Goal: Transaction & Acquisition: Book appointment/travel/reservation

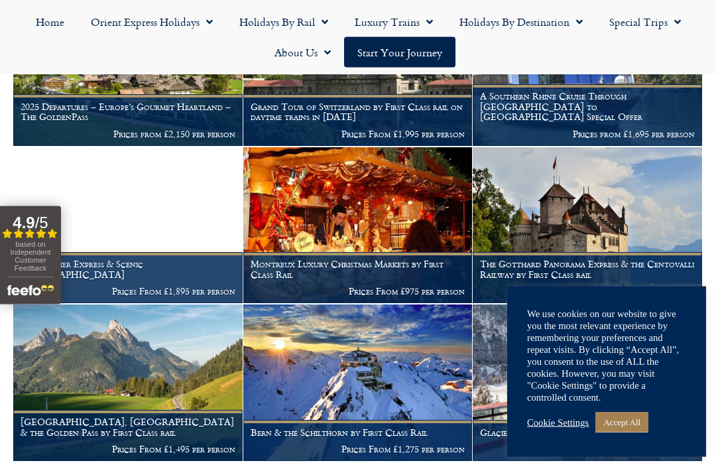
scroll to position [471, 0]
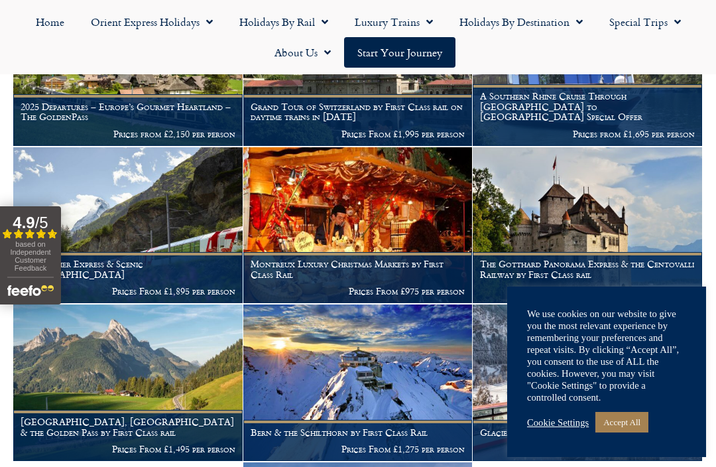
click at [625, 432] on link "Accept All" at bounding box center [622, 422] width 53 height 21
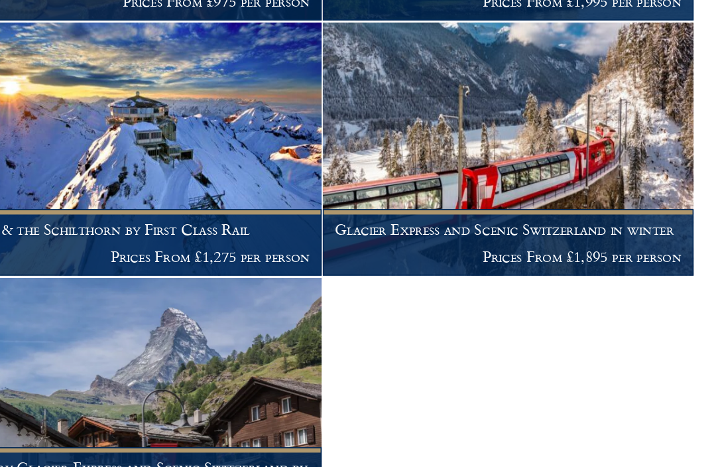
scroll to position [614, 0]
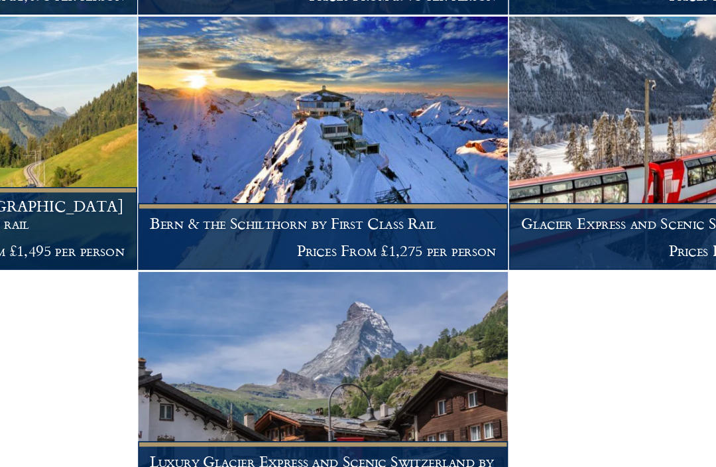
click at [281, 277] on figcaption "Bern & the Schilthorn by First Class Rail Prices From £1,275 per person" at bounding box center [357, 297] width 229 height 40
click at [273, 161] on img at bounding box center [357, 239] width 229 height 157
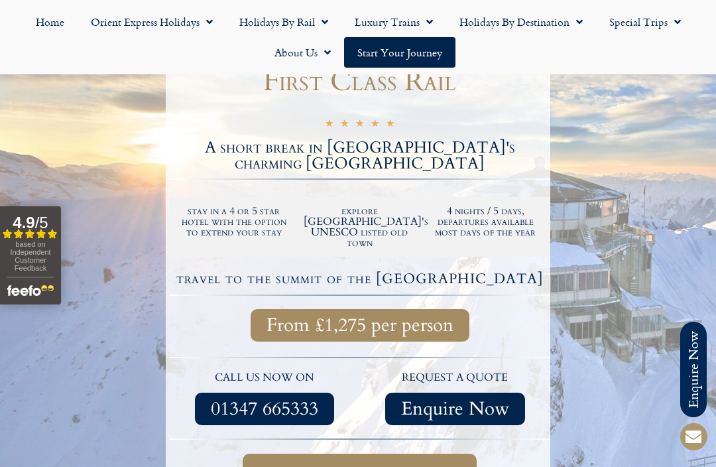
scroll to position [254, 0]
click at [592, 236] on div at bounding box center [358, 275] width 716 height 627
click at [434, 466] on span "Full itinerary & dates" at bounding box center [359, 476] width 181 height 17
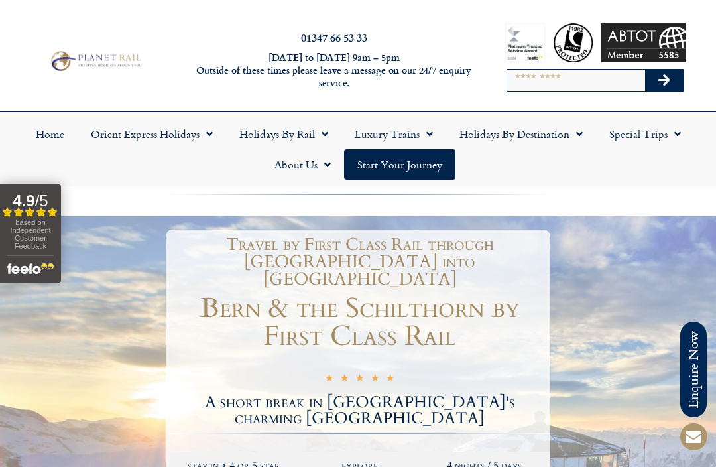
click at [563, 81] on input "Search" at bounding box center [576, 80] width 138 height 21
click at [532, 145] on link "Holidays by Destination" at bounding box center [521, 134] width 150 height 31
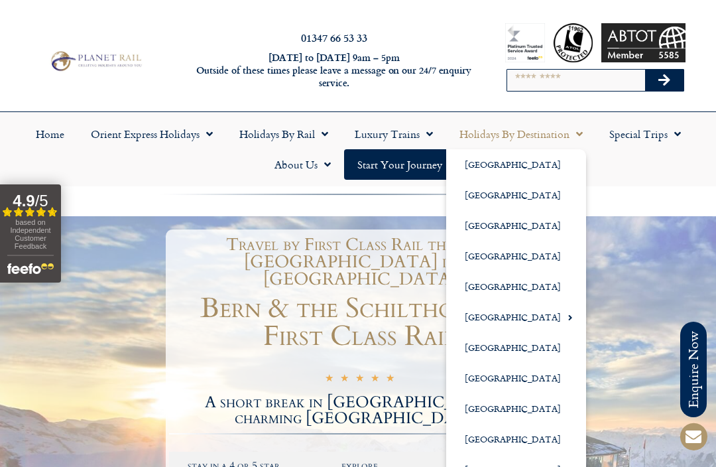
click at [379, 141] on link "Luxury Trains" at bounding box center [394, 134] width 105 height 31
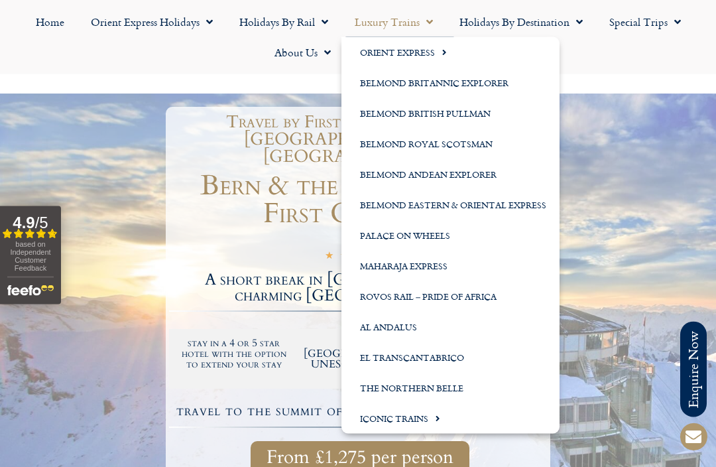
scroll to position [123, 0]
click at [423, 421] on link "Iconic Trains" at bounding box center [451, 418] width 218 height 31
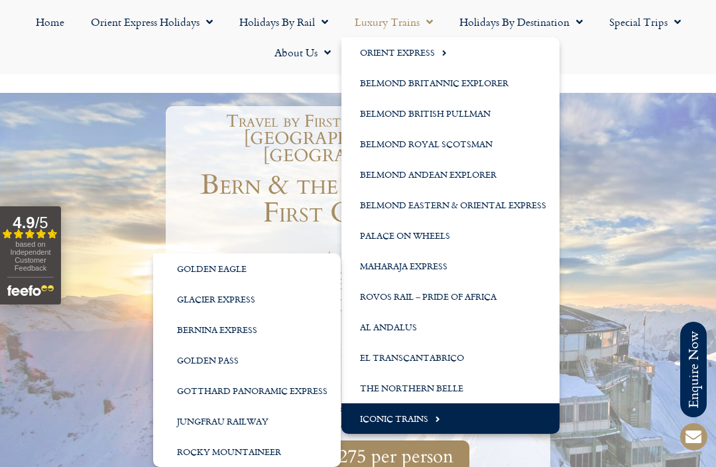
click at [263, 418] on link "Jungfrau Railway" at bounding box center [247, 421] width 188 height 31
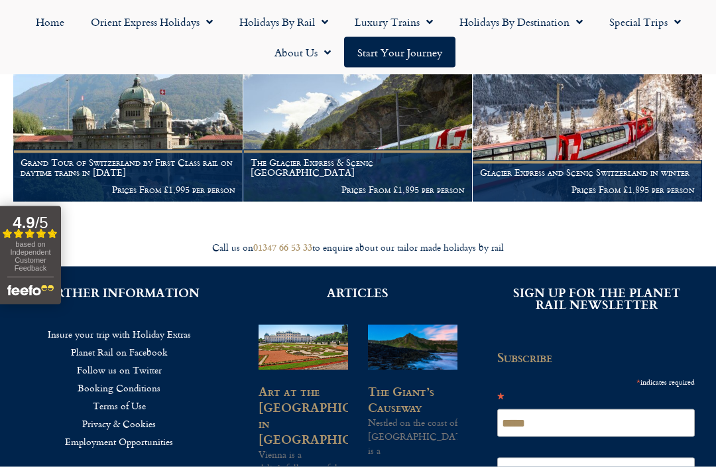
scroll to position [286, 0]
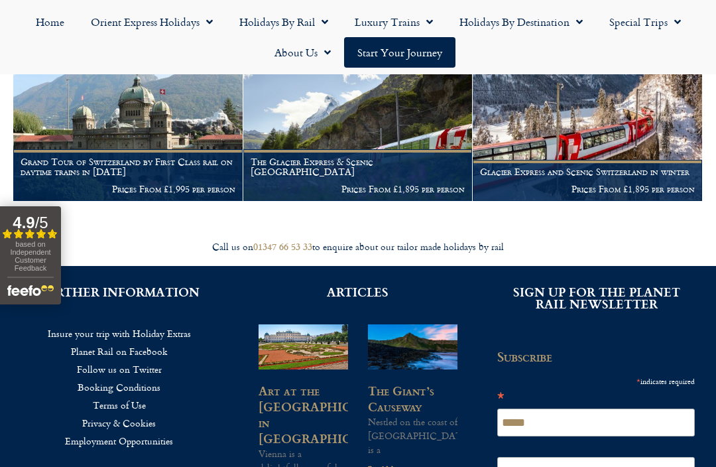
click at [86, 149] on figcaption "Grand Tour of Switzerland by First Class rail on daytime trains in 2024 Prices …" at bounding box center [127, 174] width 229 height 51
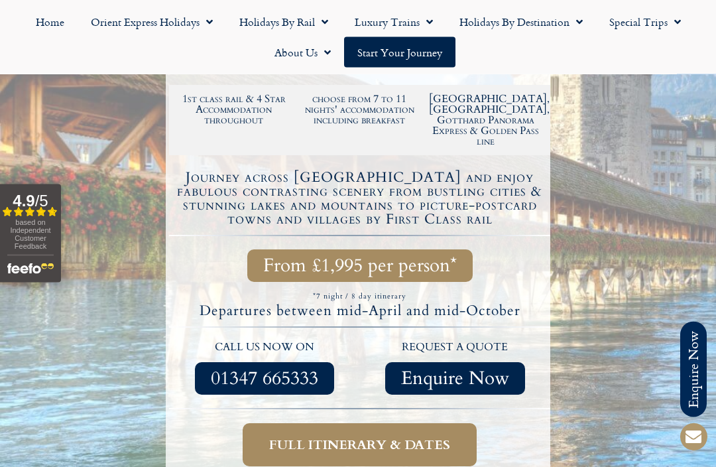
scroll to position [373, 0]
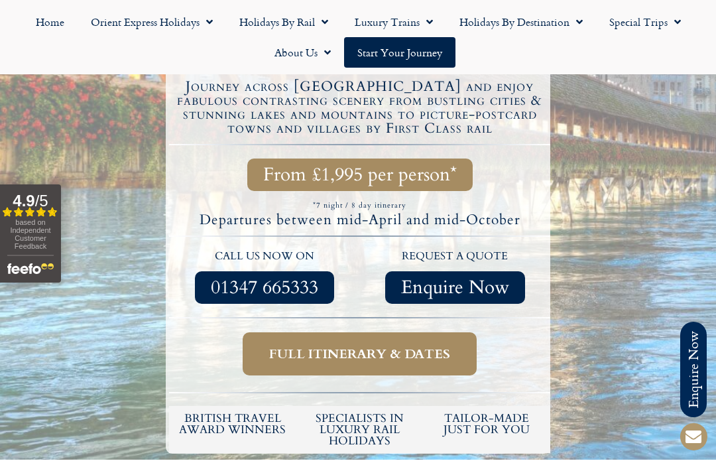
click at [436, 346] on span "Full itinerary & dates" at bounding box center [359, 354] width 181 height 17
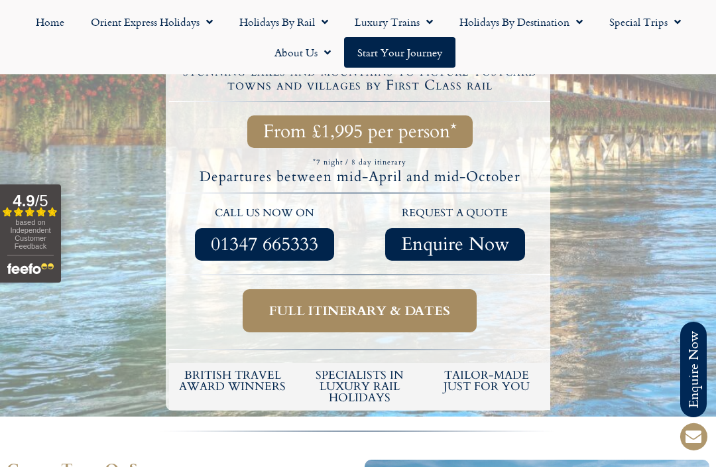
scroll to position [507, 0]
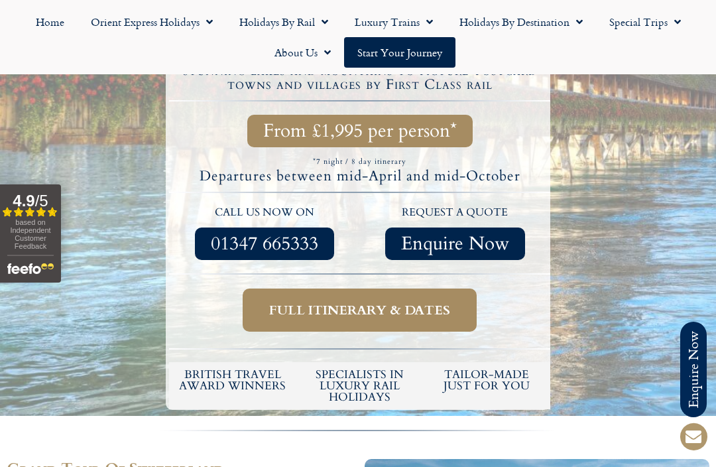
click at [432, 302] on span "Full itinerary & dates" at bounding box center [359, 310] width 181 height 17
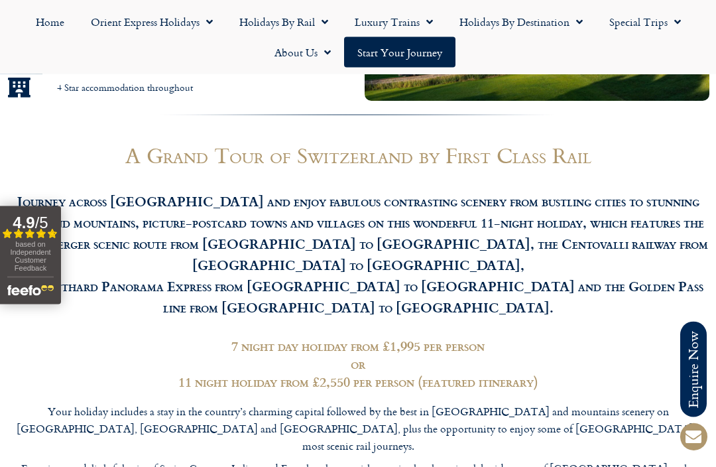
scroll to position [1096, 0]
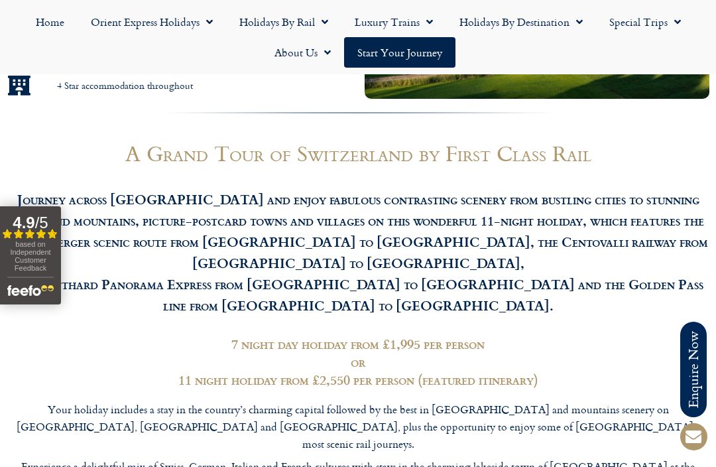
click at [491, 371] on h3 "11 night holiday from £2,550 per person (featured itinerary)" at bounding box center [358, 380] width 703 height 18
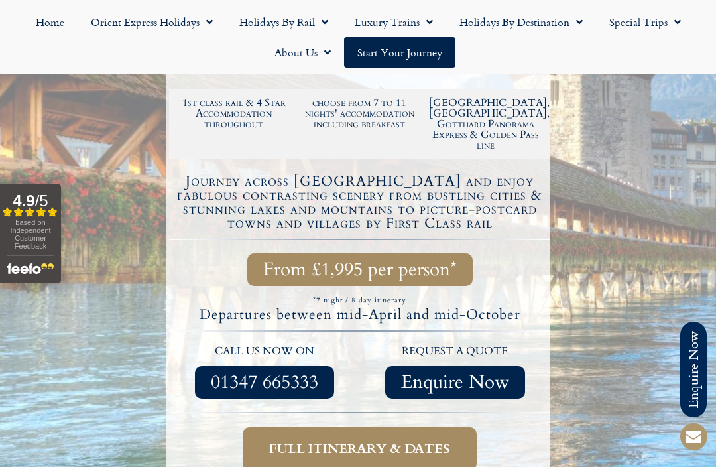
scroll to position [354, 0]
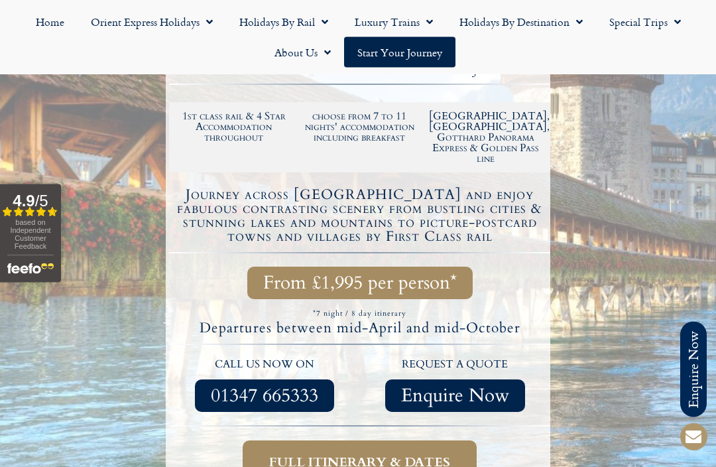
click at [426, 275] on span "From £1,995 per person*" at bounding box center [360, 283] width 194 height 17
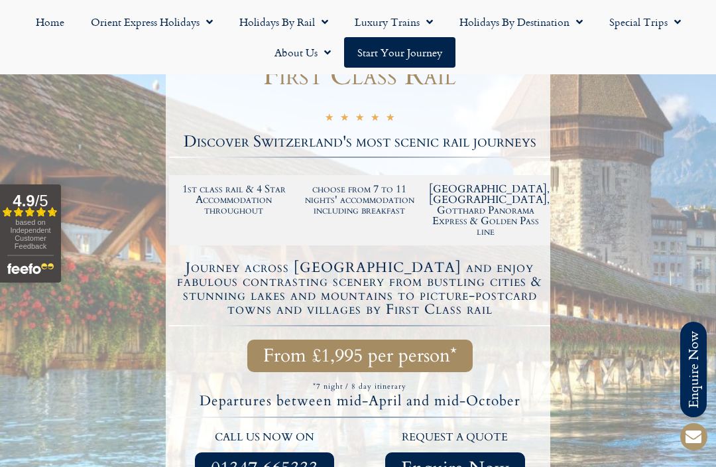
scroll to position [281, 0]
click at [508, 188] on h2 "Lötschberger, Centovalli, Gotthard Panorama Express & Golden Pass line" at bounding box center [485, 210] width 113 height 53
click at [383, 200] on h2 "choose from 7 to 11 nights' accommodation including breakfast" at bounding box center [360, 200] width 113 height 32
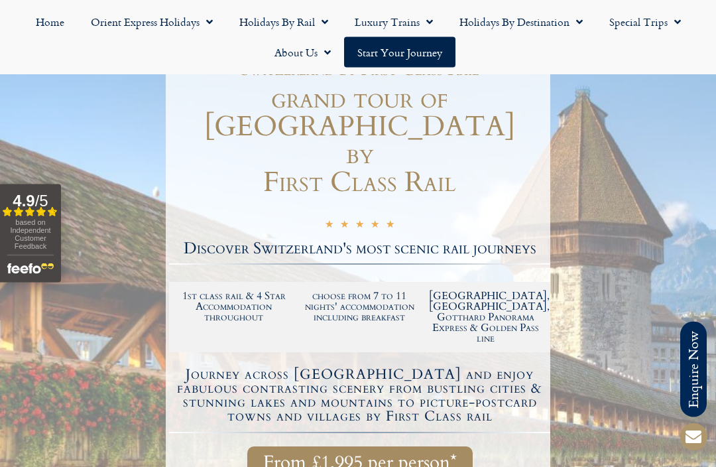
scroll to position [0, 0]
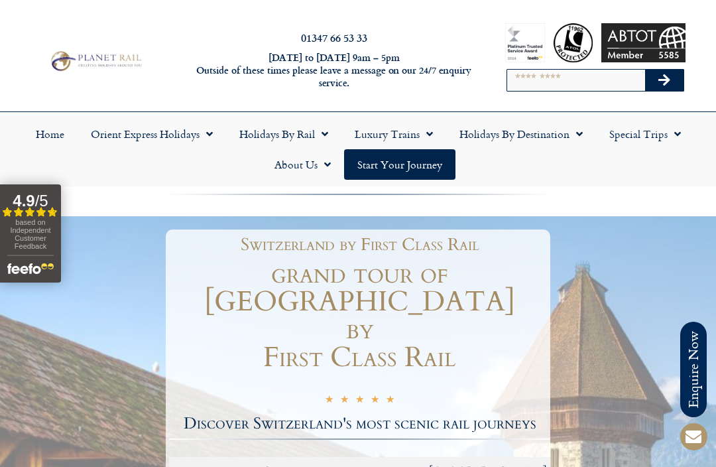
click at [301, 134] on link "Holidays by Rail" at bounding box center [283, 134] width 115 height 31
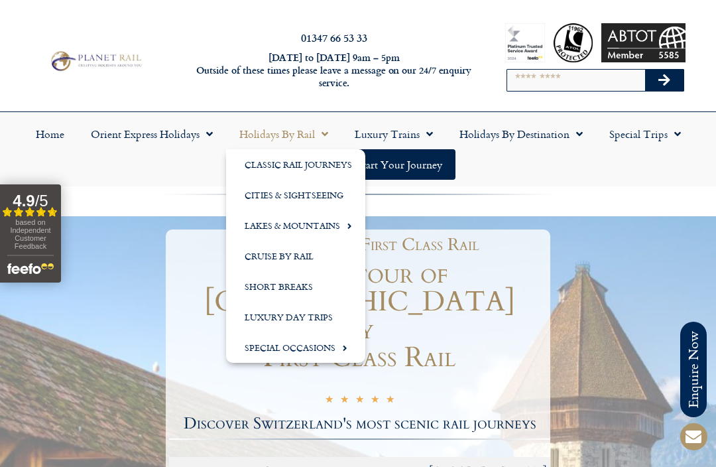
click at [346, 227] on span "Menu" at bounding box center [346, 226] width 12 height 22
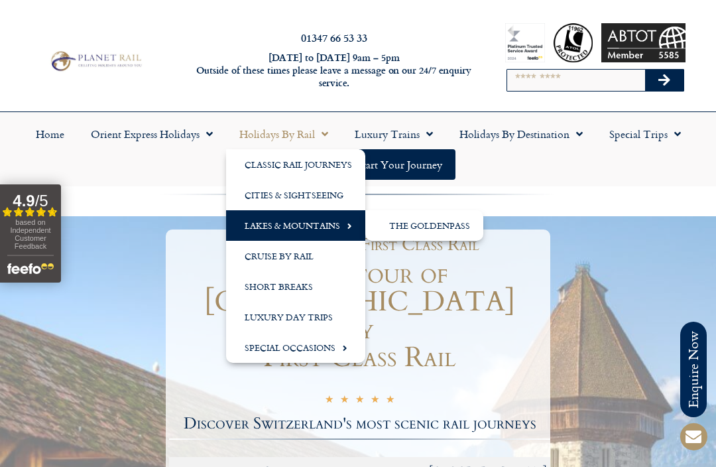
click at [322, 349] on link "Special Occasions" at bounding box center [295, 347] width 139 height 31
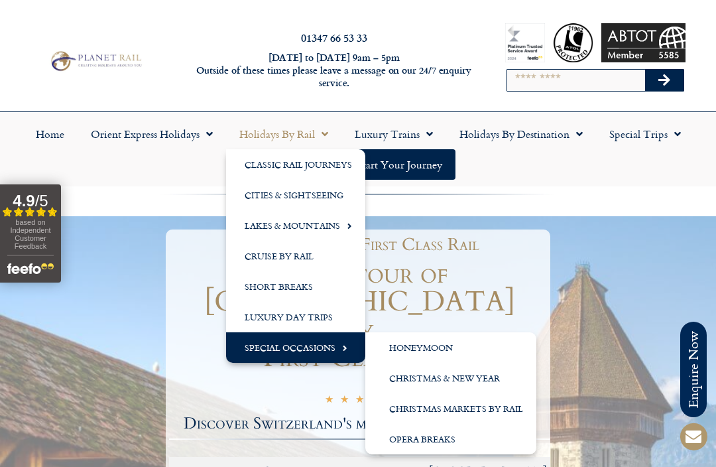
click at [326, 232] on link "Lakes & Mountains" at bounding box center [295, 225] width 139 height 31
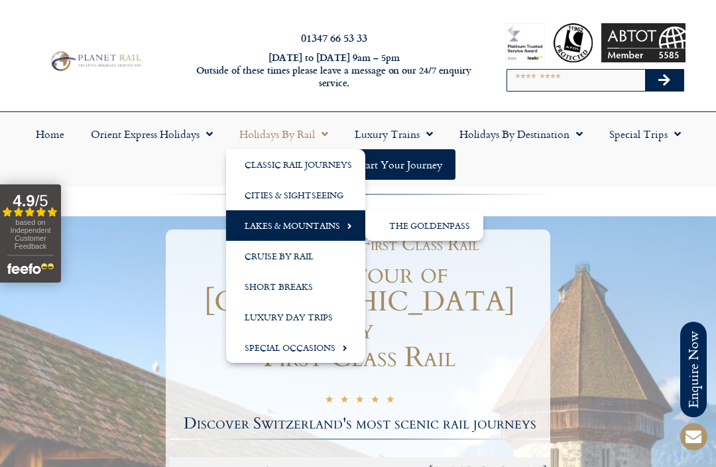
click at [321, 318] on link "Luxury Day Trips" at bounding box center [295, 317] width 139 height 31
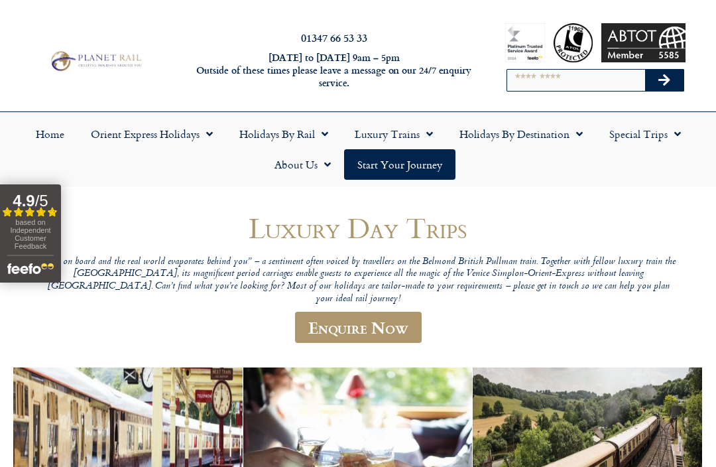
click at [541, 134] on link "Holidays by Destination" at bounding box center [521, 134] width 150 height 31
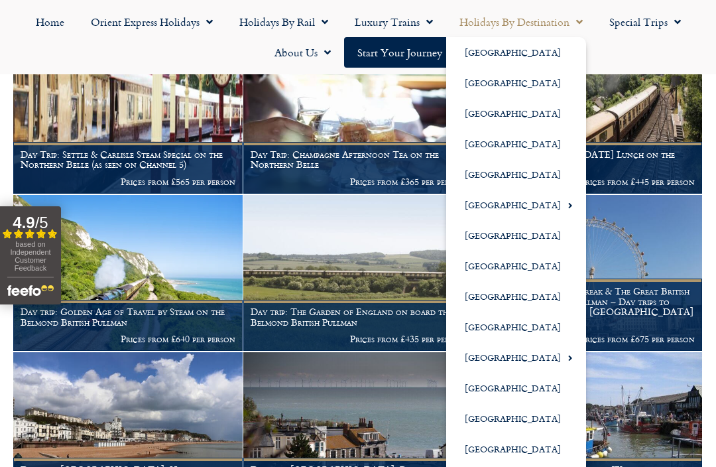
scroll to position [330, 0]
click at [647, 46] on ul "Home Orient Express Holidays Venice Simplon-Orient-Express – 2025 Venice Simplo…" at bounding box center [358, 37] width 703 height 61
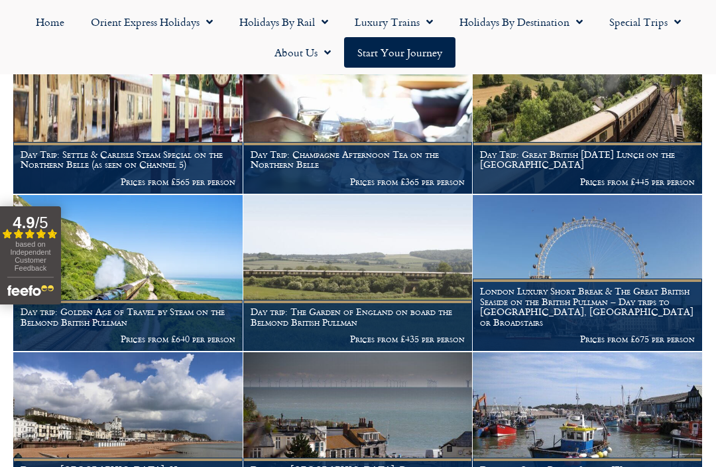
click at [401, 21] on link "Luxury Trains" at bounding box center [394, 22] width 105 height 31
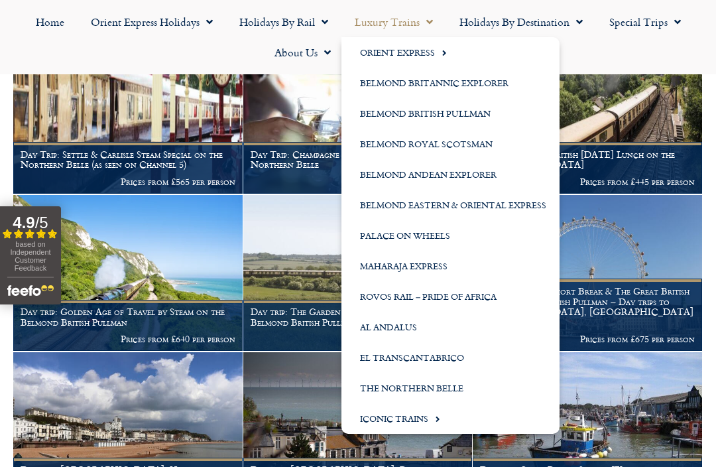
click at [433, 418] on span "Menu" at bounding box center [434, 419] width 12 height 22
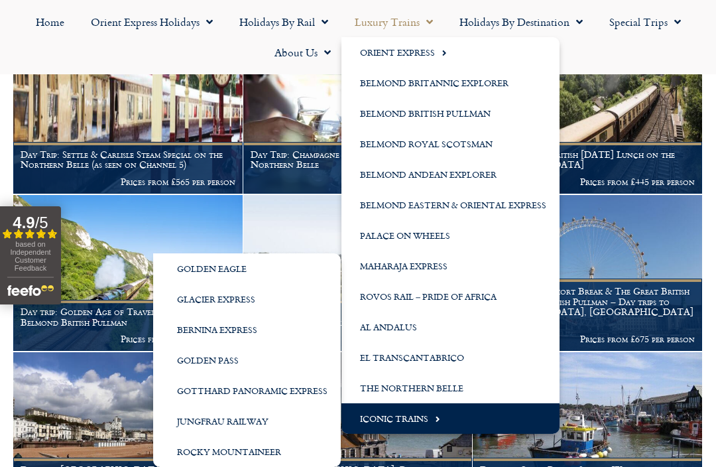
click at [252, 422] on link "Jungfrau Railway" at bounding box center [247, 421] width 188 height 31
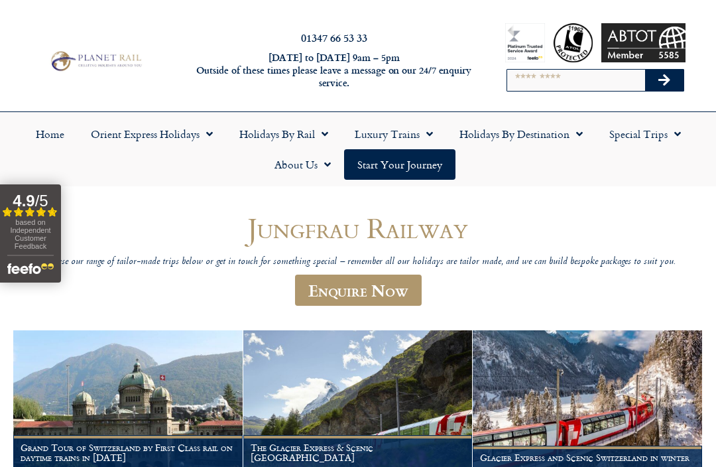
click at [386, 287] on link "Enquire Now" at bounding box center [358, 290] width 127 height 31
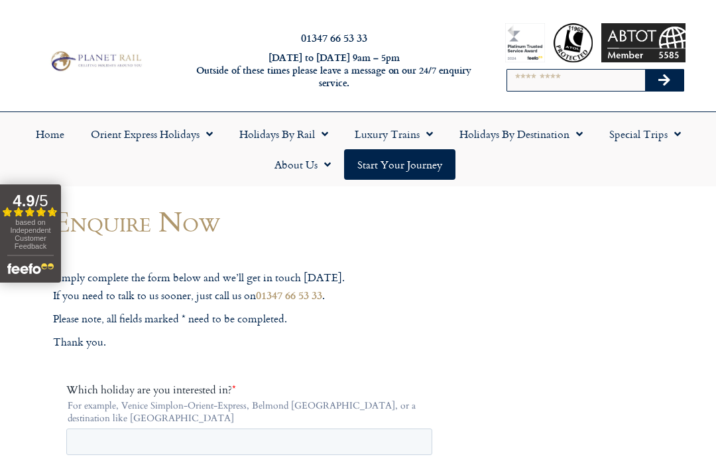
click at [307, 133] on link "Holidays by Rail" at bounding box center [283, 134] width 115 height 31
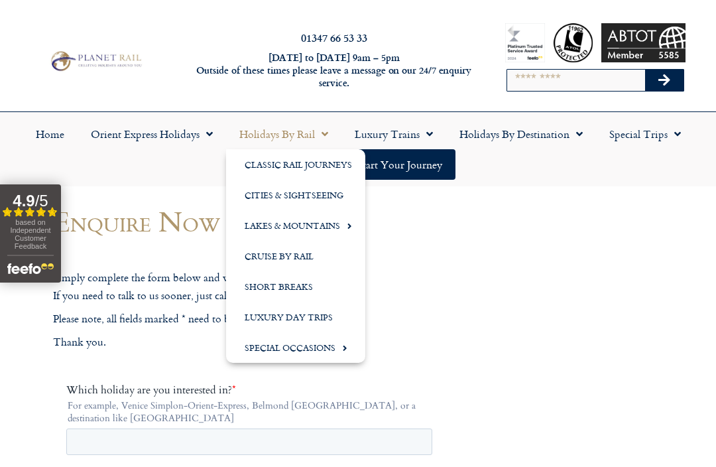
click at [337, 167] on link "Classic Rail Journeys" at bounding box center [295, 164] width 139 height 31
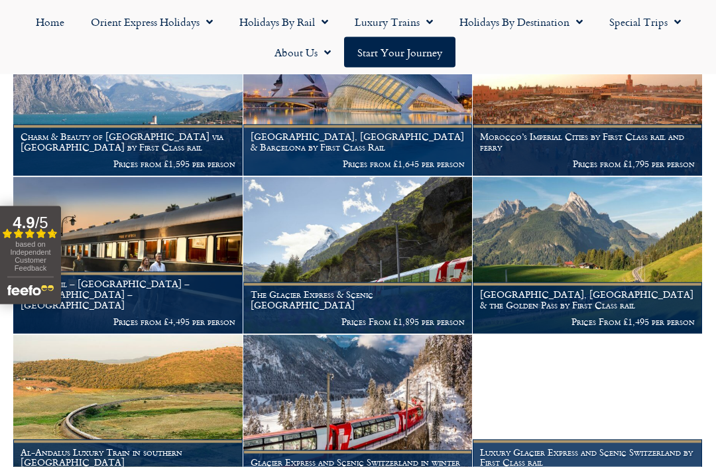
scroll to position [324, 0]
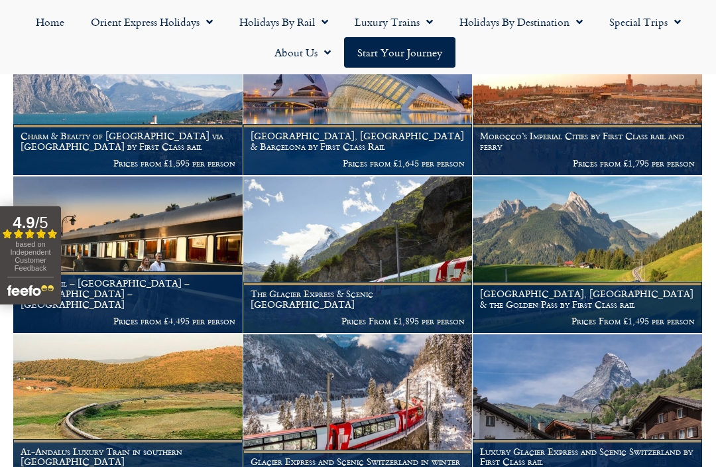
click at [620, 462] on figcaption "Luxury Glacier Express and Scenic Switzerland by First Class rail Prices From £…" at bounding box center [587, 464] width 229 height 51
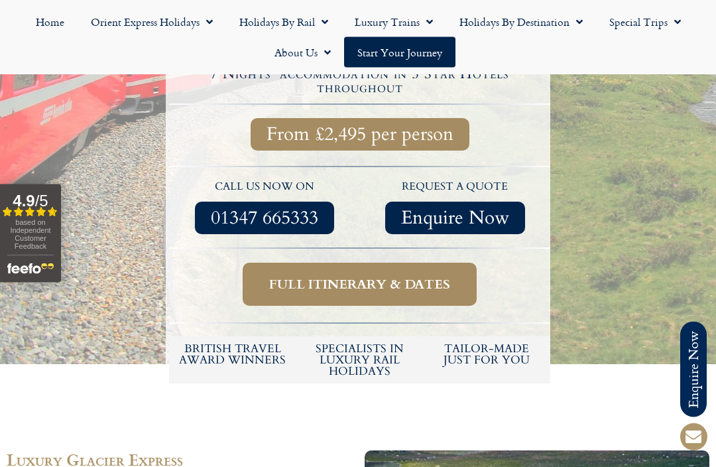
click at [436, 277] on span "Full itinerary & dates" at bounding box center [359, 285] width 181 height 17
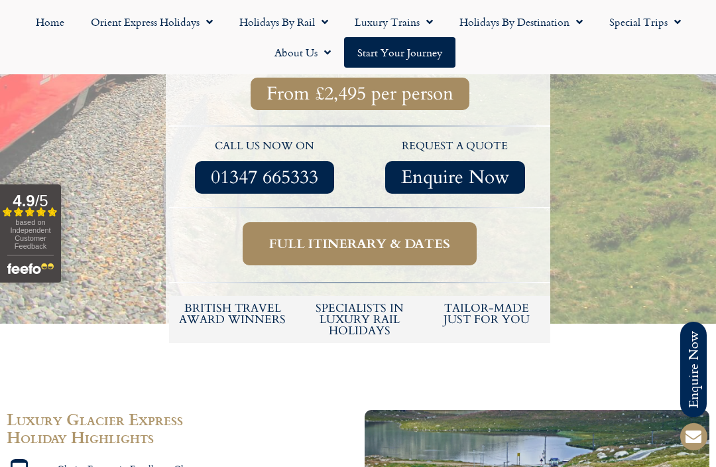
scroll to position [612, 0]
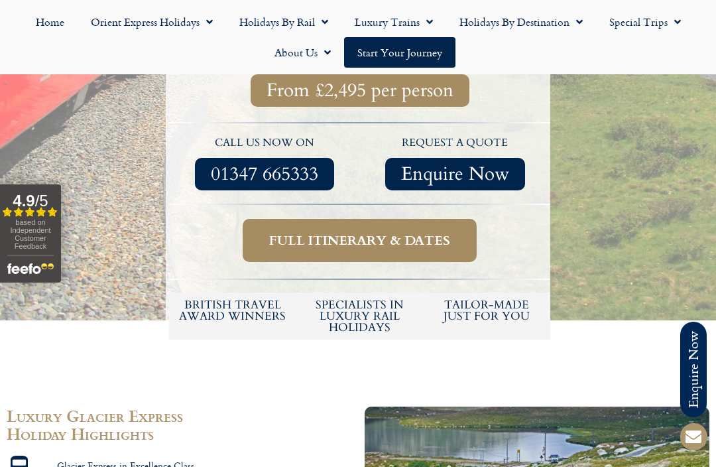
click at [422, 232] on span "Full itinerary & dates" at bounding box center [359, 240] width 181 height 17
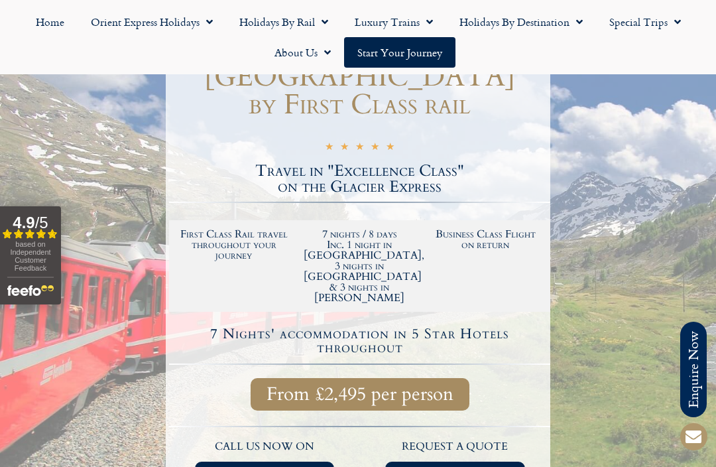
scroll to position [338, 0]
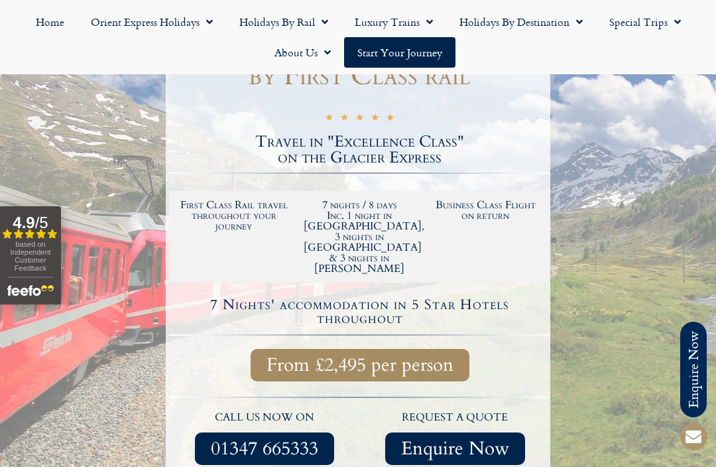
click at [461, 440] on span "Enquire Now" at bounding box center [455, 448] width 108 height 17
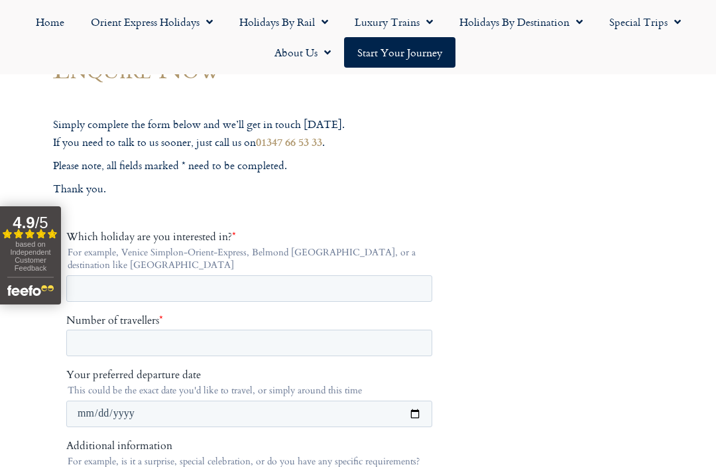
scroll to position [154, 0]
click at [370, 289] on input "Which holiday are you interested in? *" at bounding box center [249, 287] width 366 height 27
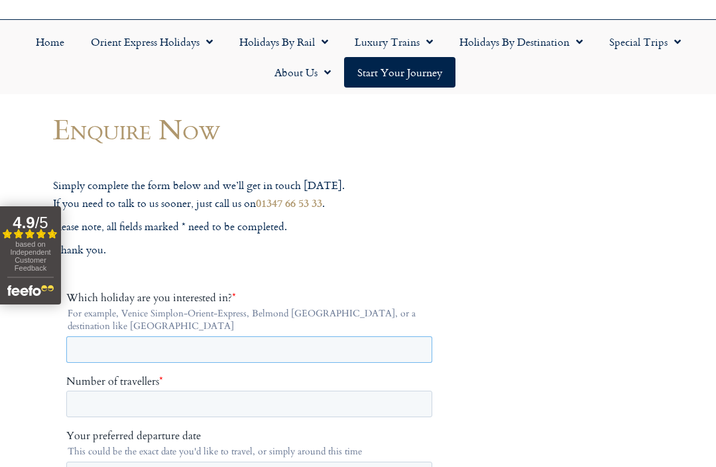
scroll to position [80, 0]
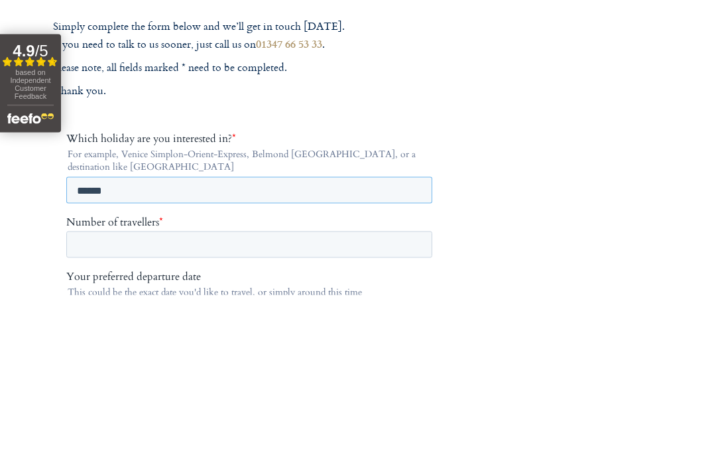
type input "******"
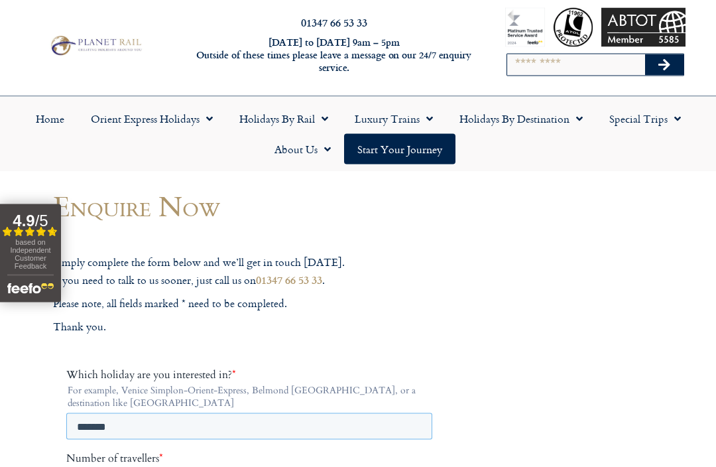
scroll to position [0, 0]
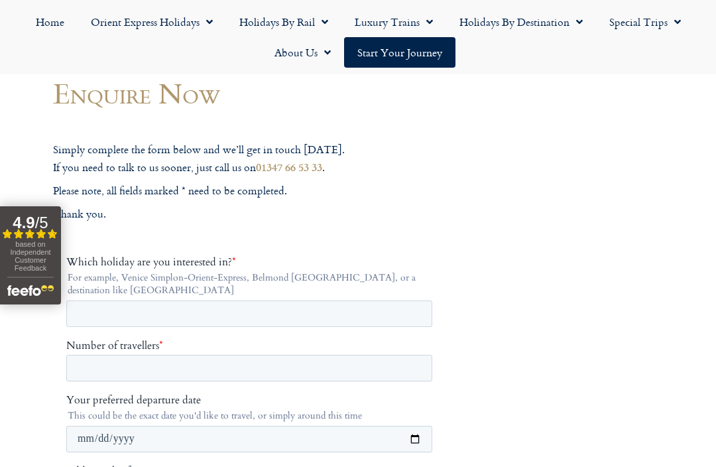
scroll to position [127, 0]
click at [354, 320] on input "Which holiday are you interested in? *" at bounding box center [249, 313] width 366 height 27
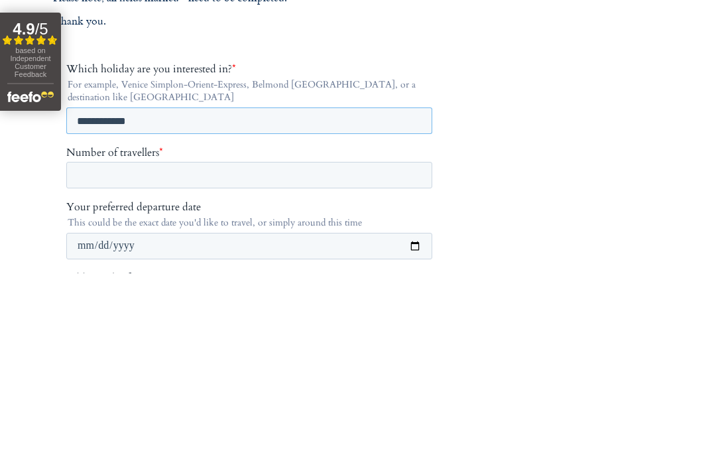
type input "**********"
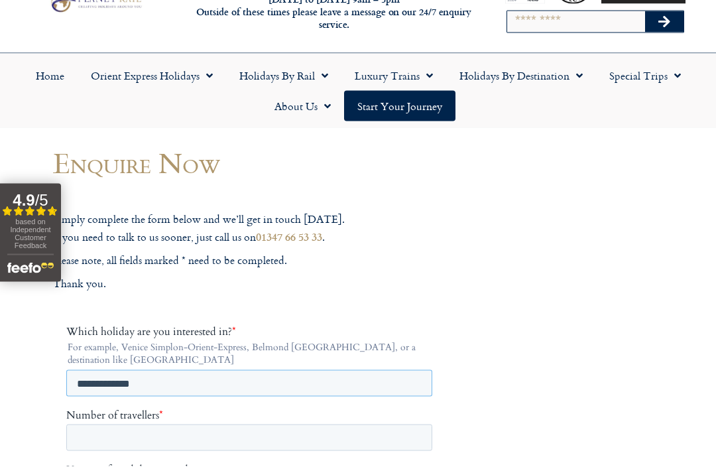
scroll to position [0, 0]
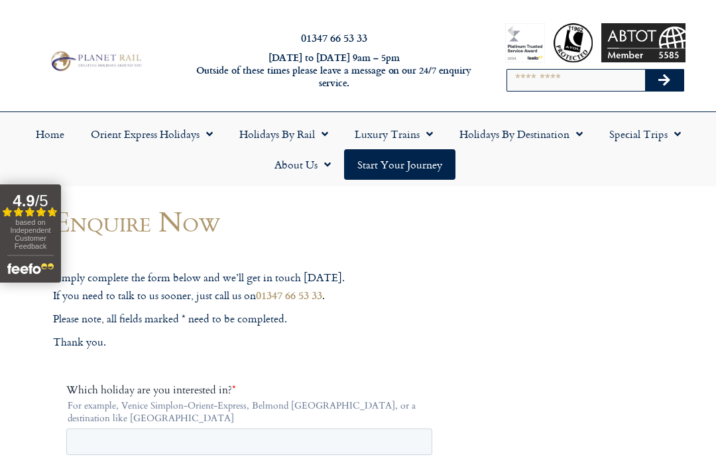
click at [430, 133] on span "Menu" at bounding box center [426, 134] width 13 height 24
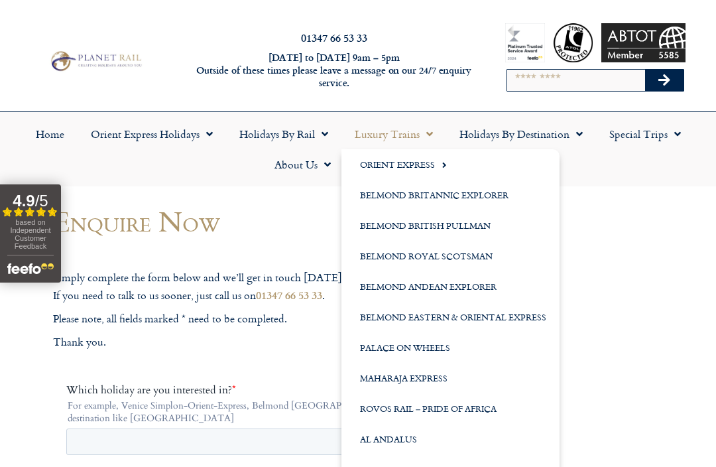
click at [300, 139] on link "Holidays by Rail" at bounding box center [283, 134] width 115 height 31
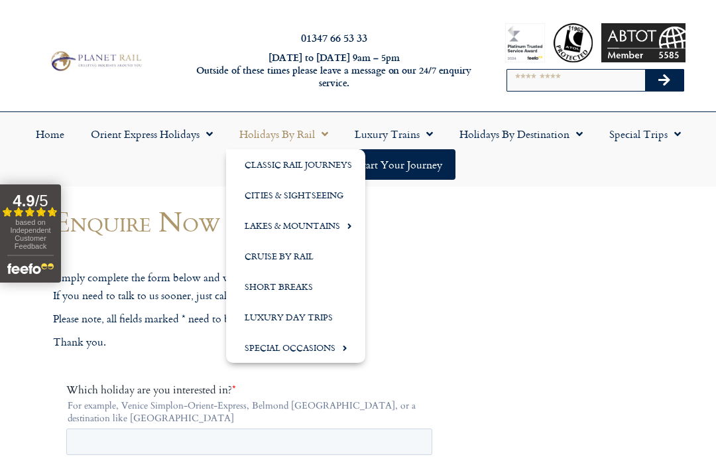
click at [325, 320] on link "Luxury Day Trips" at bounding box center [295, 317] width 139 height 31
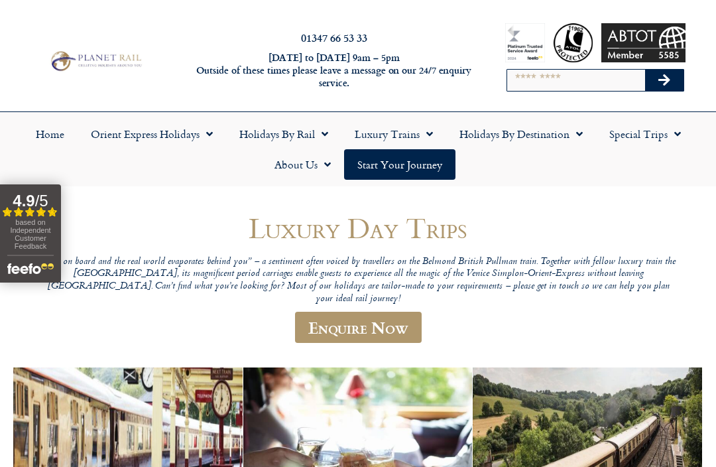
click at [190, 140] on link "Orient Express Holidays" at bounding box center [152, 134] width 149 height 31
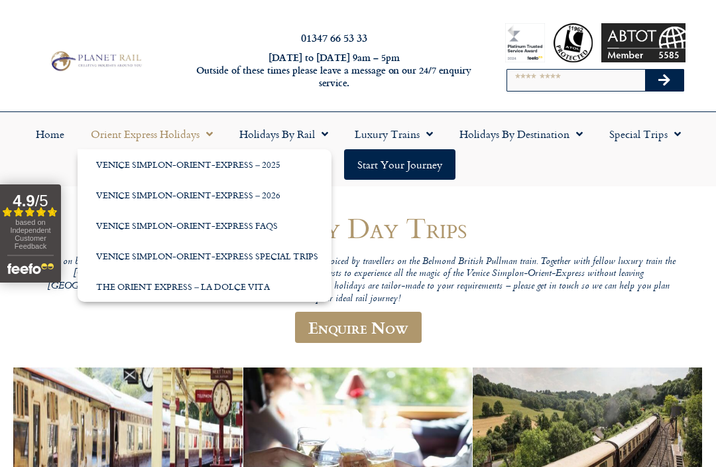
click at [292, 259] on link "Venice Simplon-Orient-Express Special Trips" at bounding box center [205, 256] width 254 height 31
click at [120, 222] on link "Venice Simplon-Orient-Express FAQs" at bounding box center [205, 225] width 254 height 31
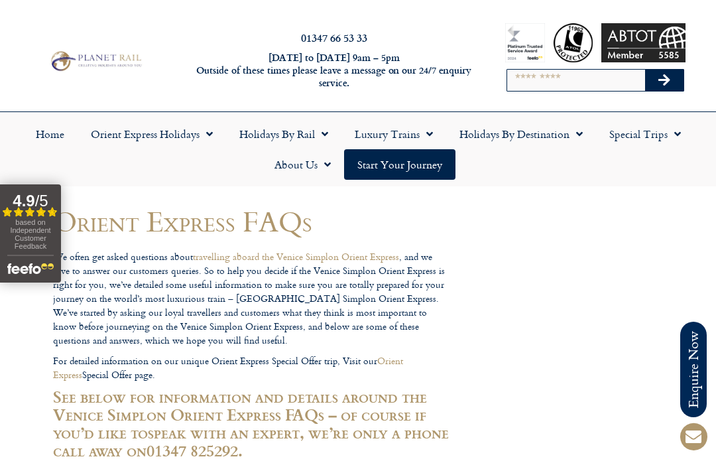
click at [300, 123] on link "Holidays by Rail" at bounding box center [283, 134] width 115 height 31
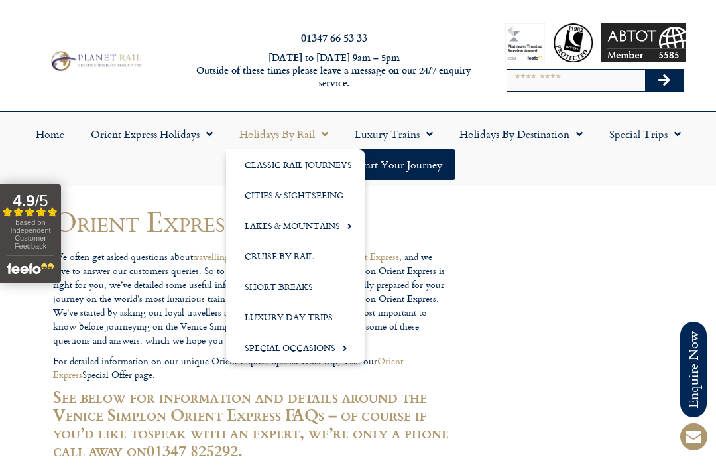
click at [337, 230] on link "Lakes & Mountains" at bounding box center [295, 225] width 139 height 31
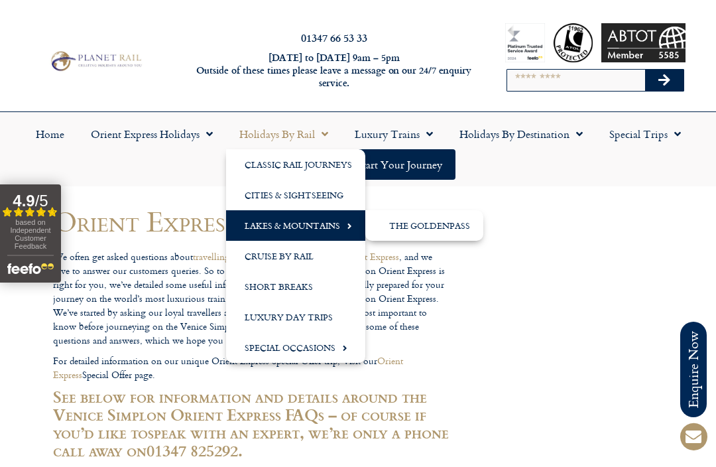
click at [457, 231] on link "The GoldenPass" at bounding box center [424, 225] width 118 height 31
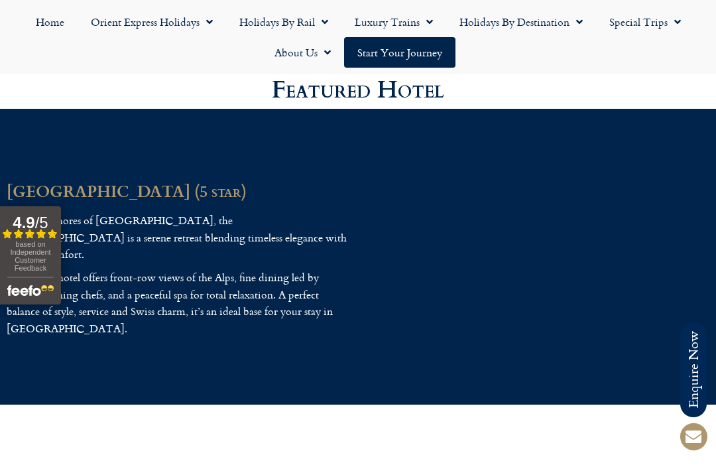
scroll to position [3127, 0]
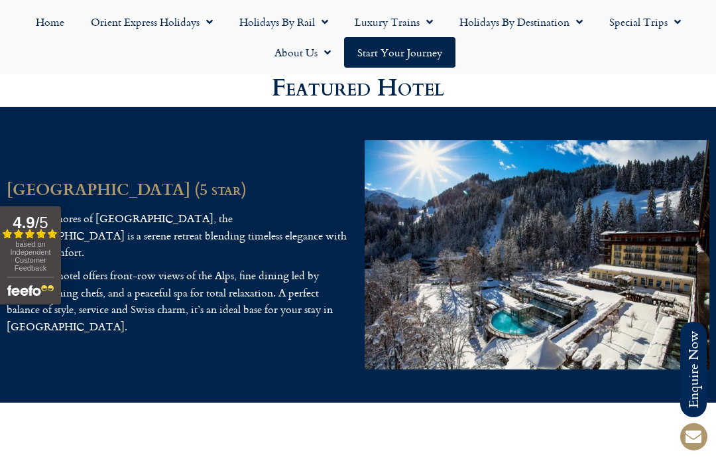
click at [589, 319] on img "4 / 4" at bounding box center [537, 254] width 345 height 229
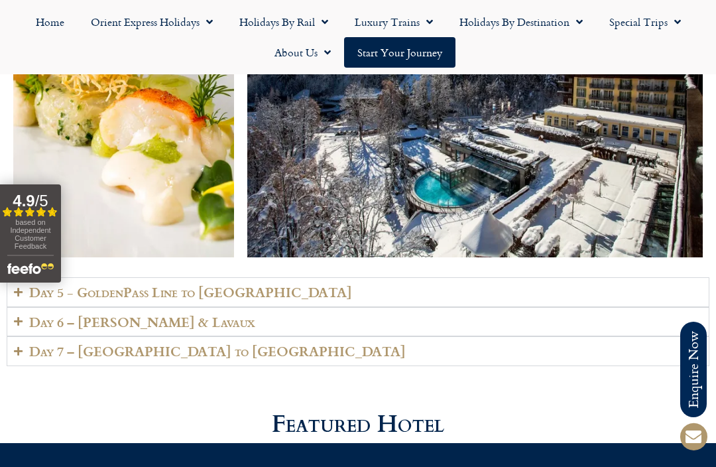
scroll to position [2776, 0]
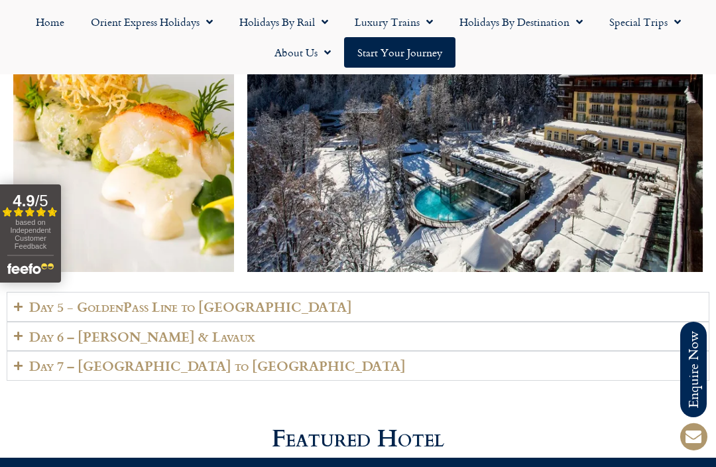
click at [545, 21] on link "Holidays by Destination" at bounding box center [521, 22] width 150 height 31
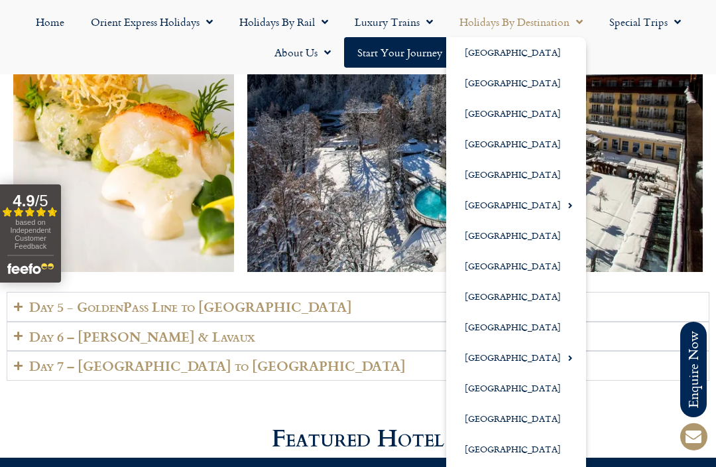
click at [418, 28] on link "Luxury Trains" at bounding box center [394, 22] width 105 height 31
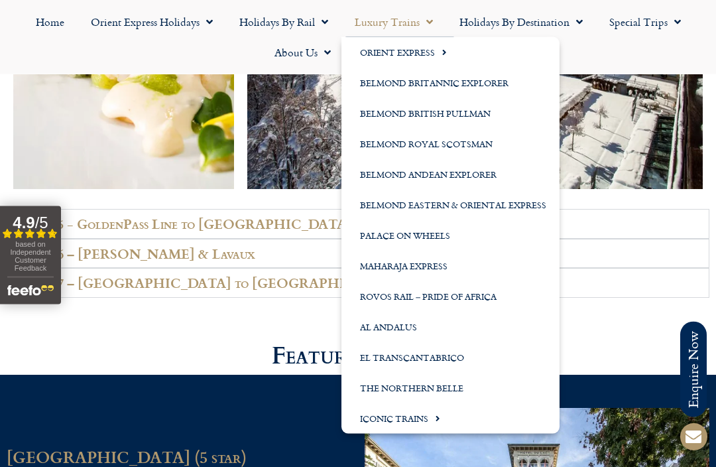
scroll to position [2860, 0]
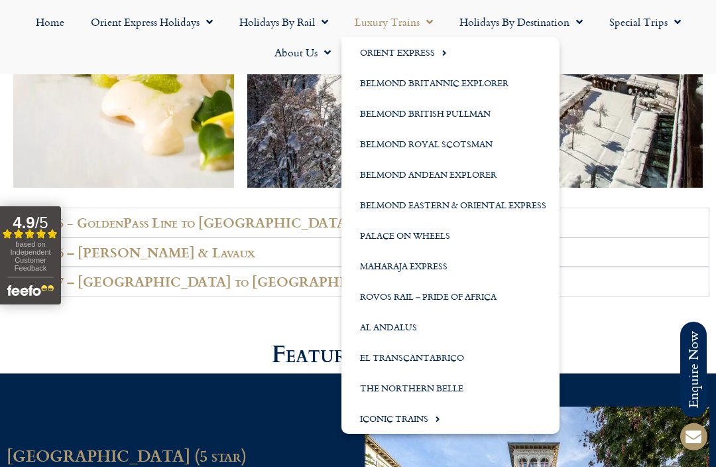
click at [655, 21] on link "Special Trips" at bounding box center [645, 22] width 98 height 31
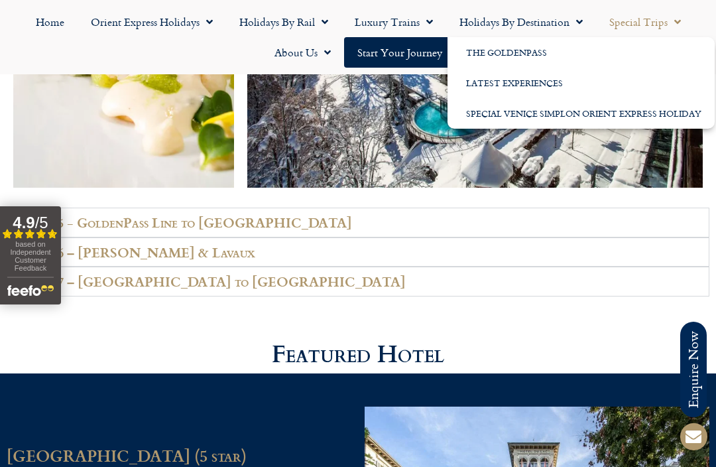
click at [284, 27] on link "Holidays by Rail" at bounding box center [283, 22] width 115 height 31
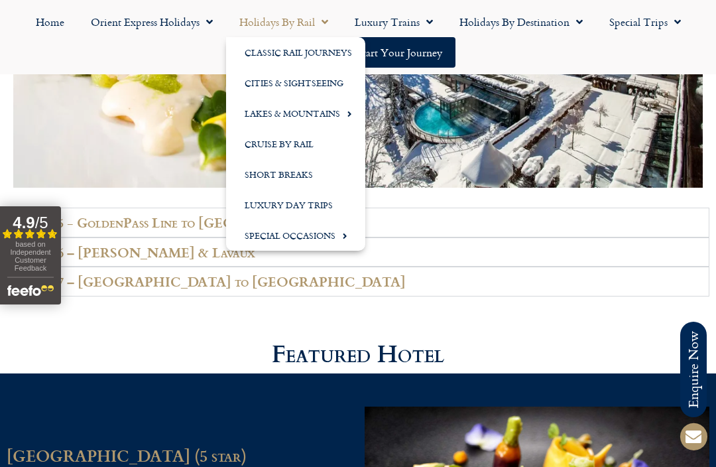
click at [158, 32] on link "Orient Express Holidays" at bounding box center [152, 22] width 149 height 31
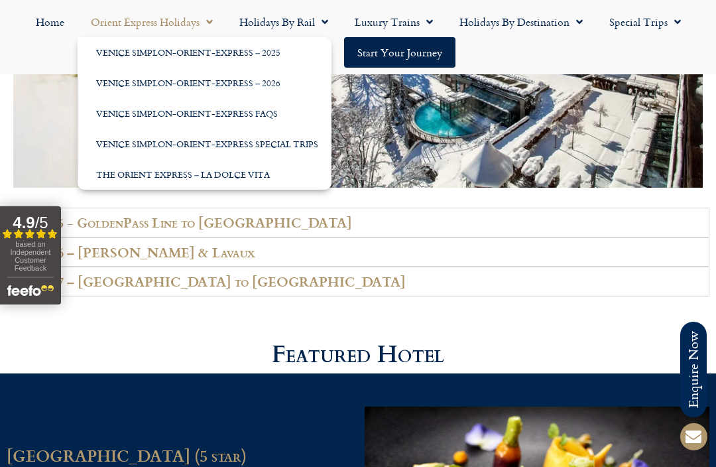
click at [475, 336] on div "Day 5 - GoldenPass Line to [GEOGRAPHIC_DATA] Depart [PERSON_NAME] and begin one…" at bounding box center [358, 268] width 703 height 135
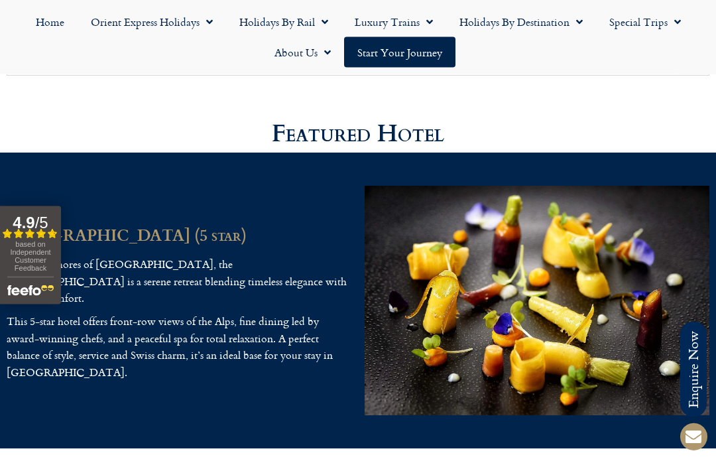
scroll to position [3081, 0]
